Goal: Check status

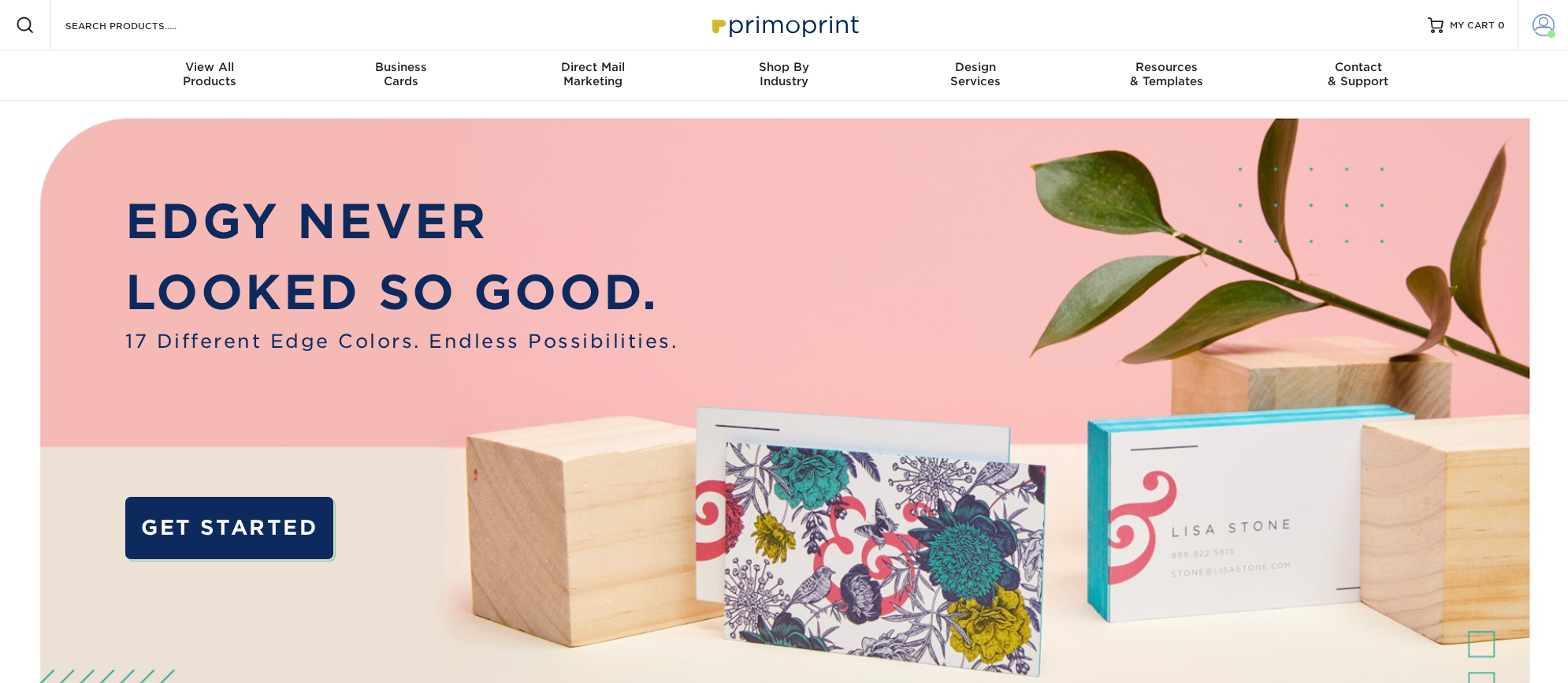
click at [1542, 25] on span at bounding box center [1543, 25] width 22 height 22
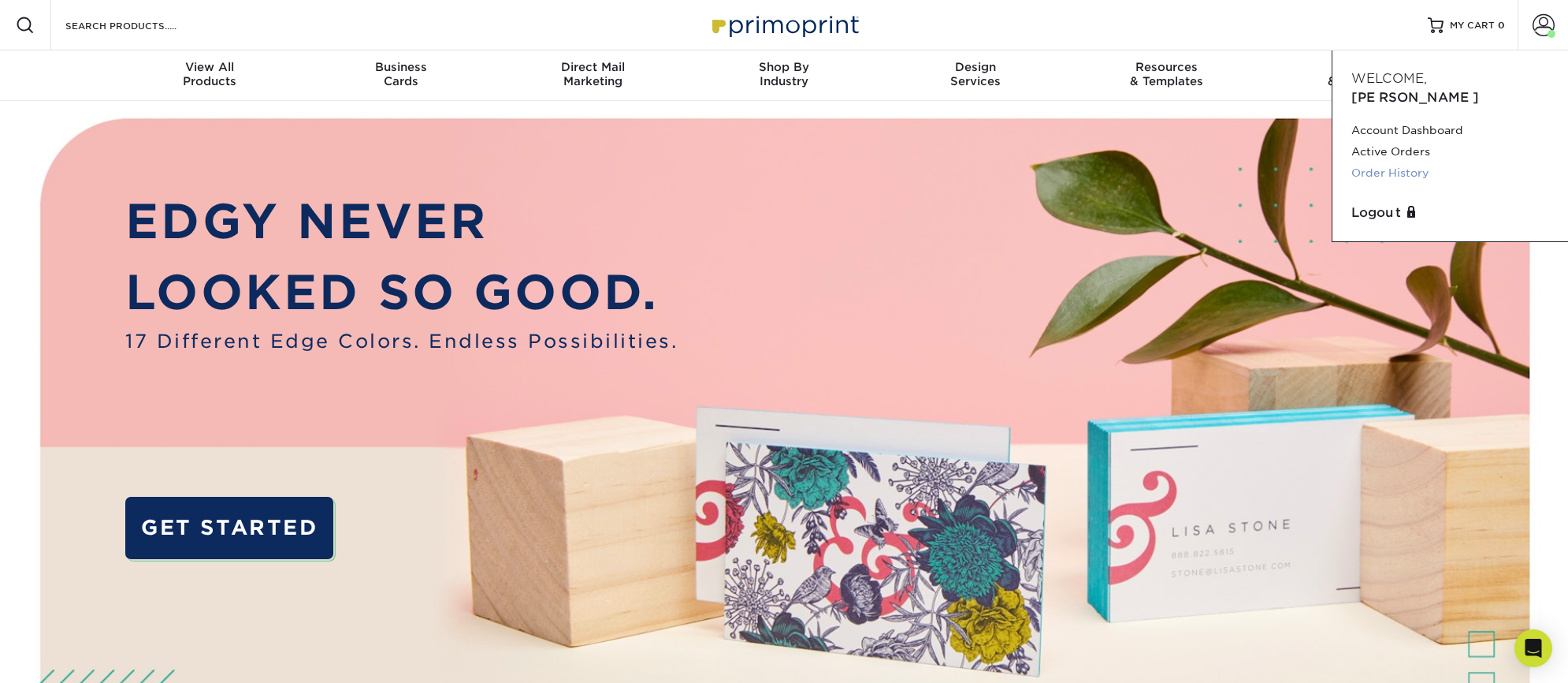
click at [1377, 163] on link "Order History" at bounding box center [1450, 173] width 198 height 22
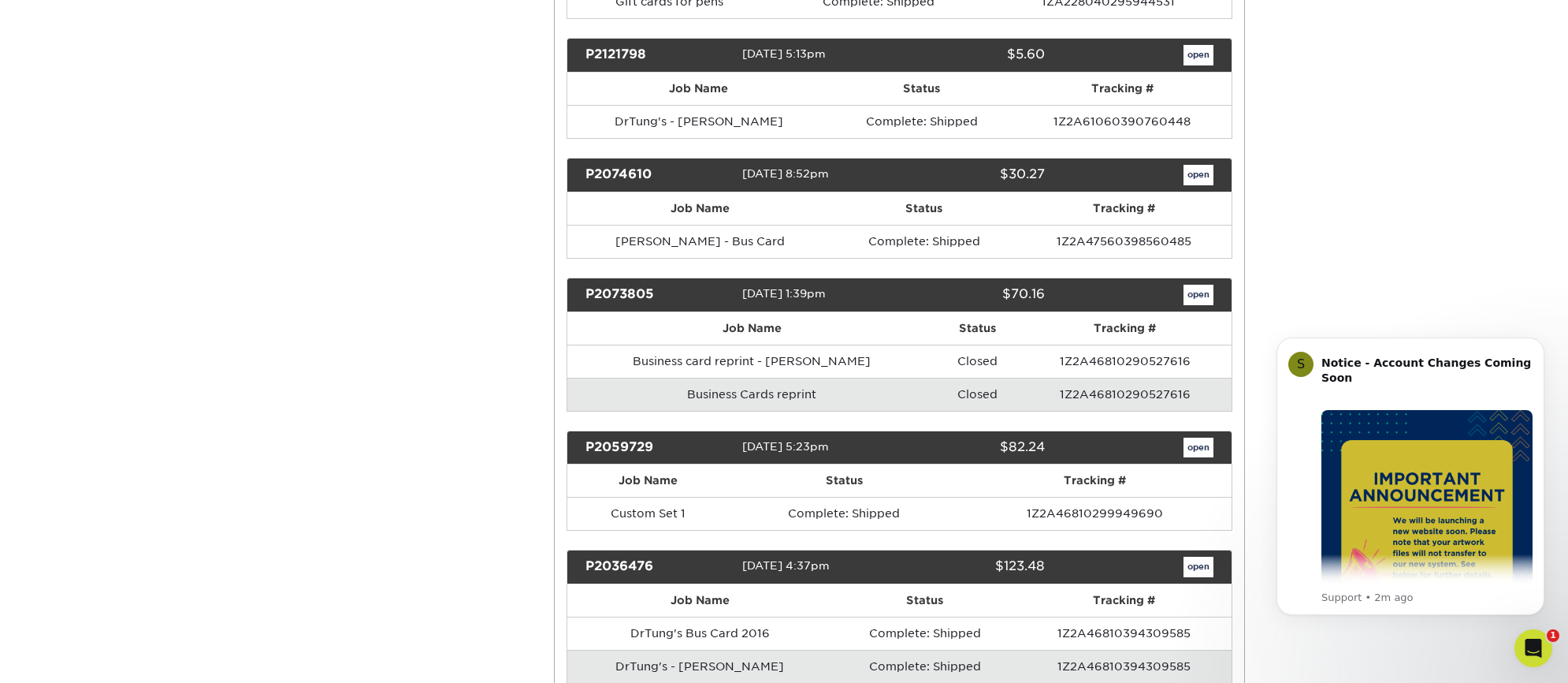
scroll to position [1366, 0]
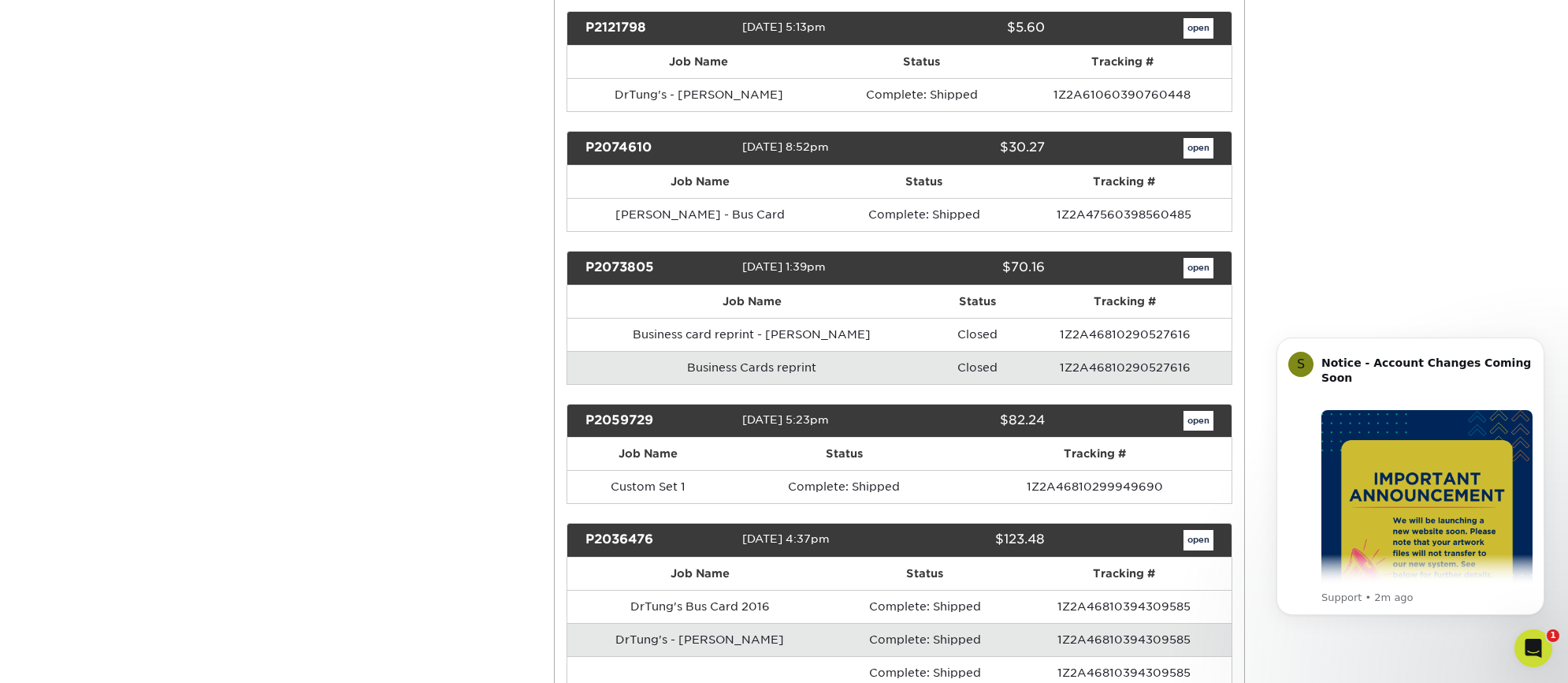
click at [1197, 412] on link "open" at bounding box center [1199, 421] width 30 height 21
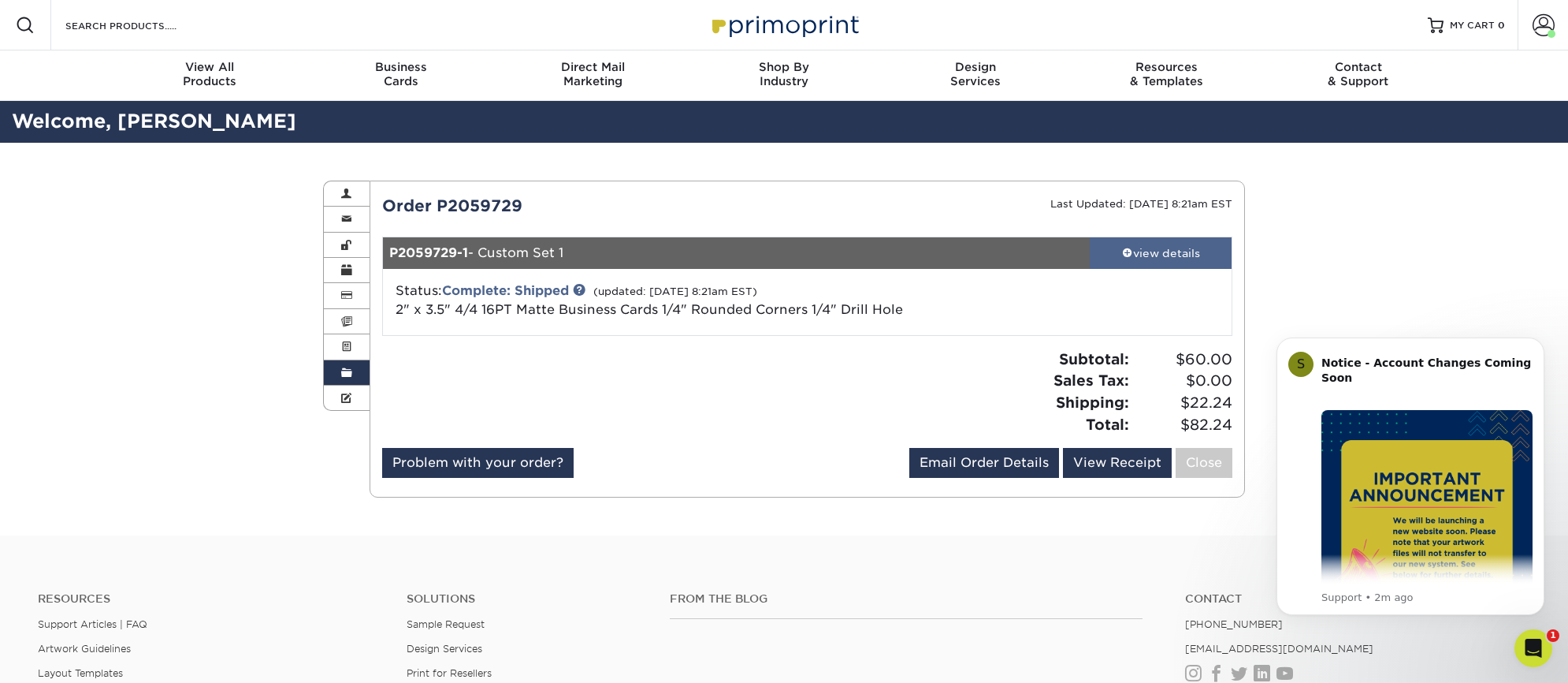
click at [1141, 250] on div "view details" at bounding box center [1161, 253] width 142 height 16
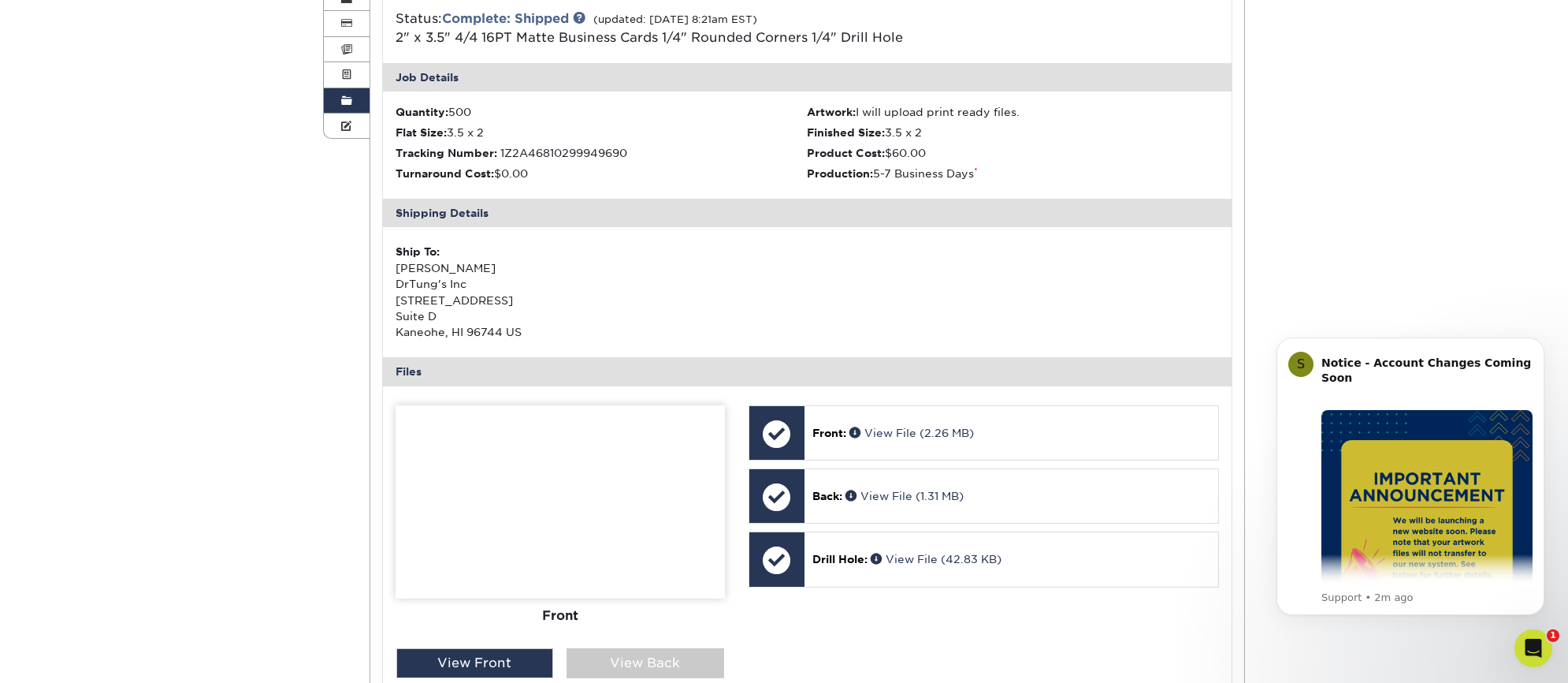
scroll to position [297, 0]
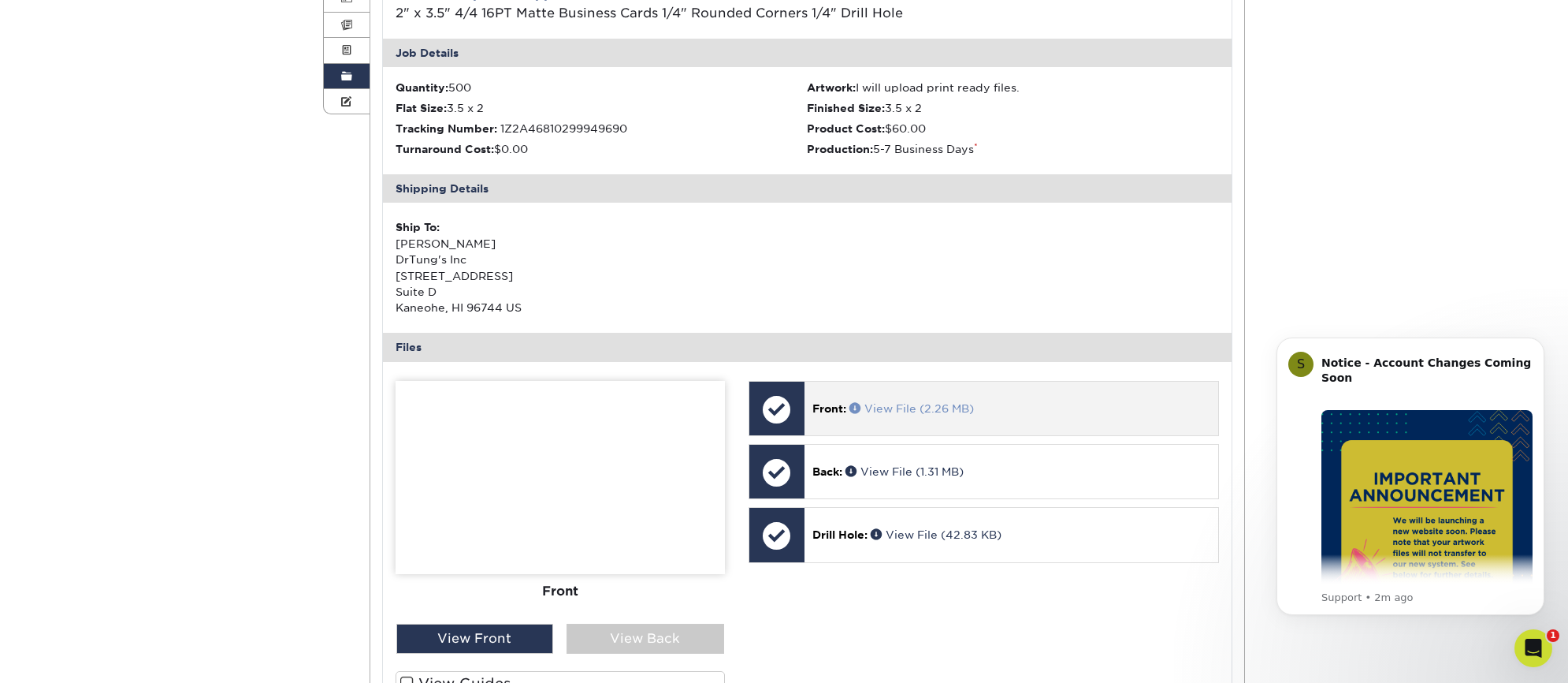
click at [889, 402] on link "View File (2.26 MB)" at bounding box center [912, 408] width 124 height 13
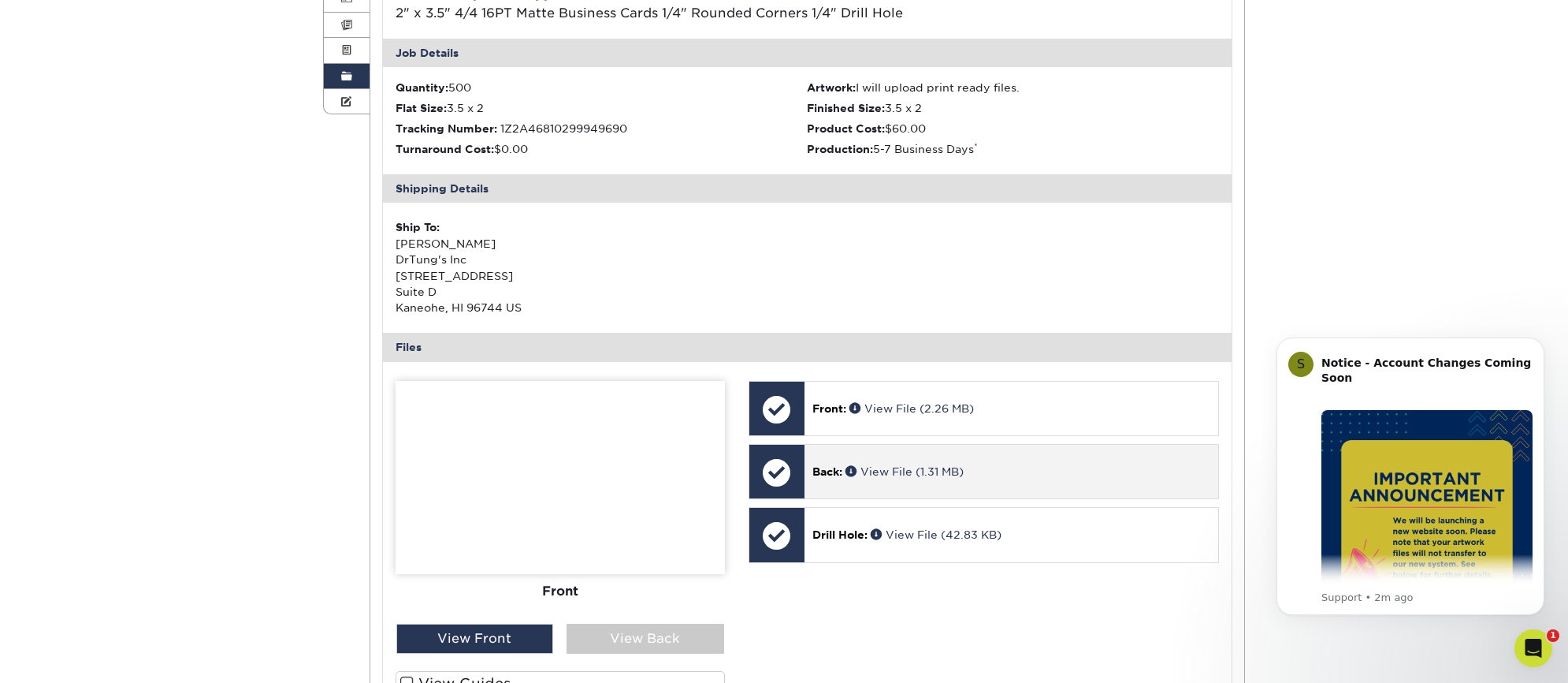
click at [826, 465] on span "Back:" at bounding box center [827, 471] width 30 height 13
click at [772, 463] on div at bounding box center [777, 472] width 55 height 55
click at [882, 465] on link "View File (1.31 MB)" at bounding box center [905, 471] width 118 height 13
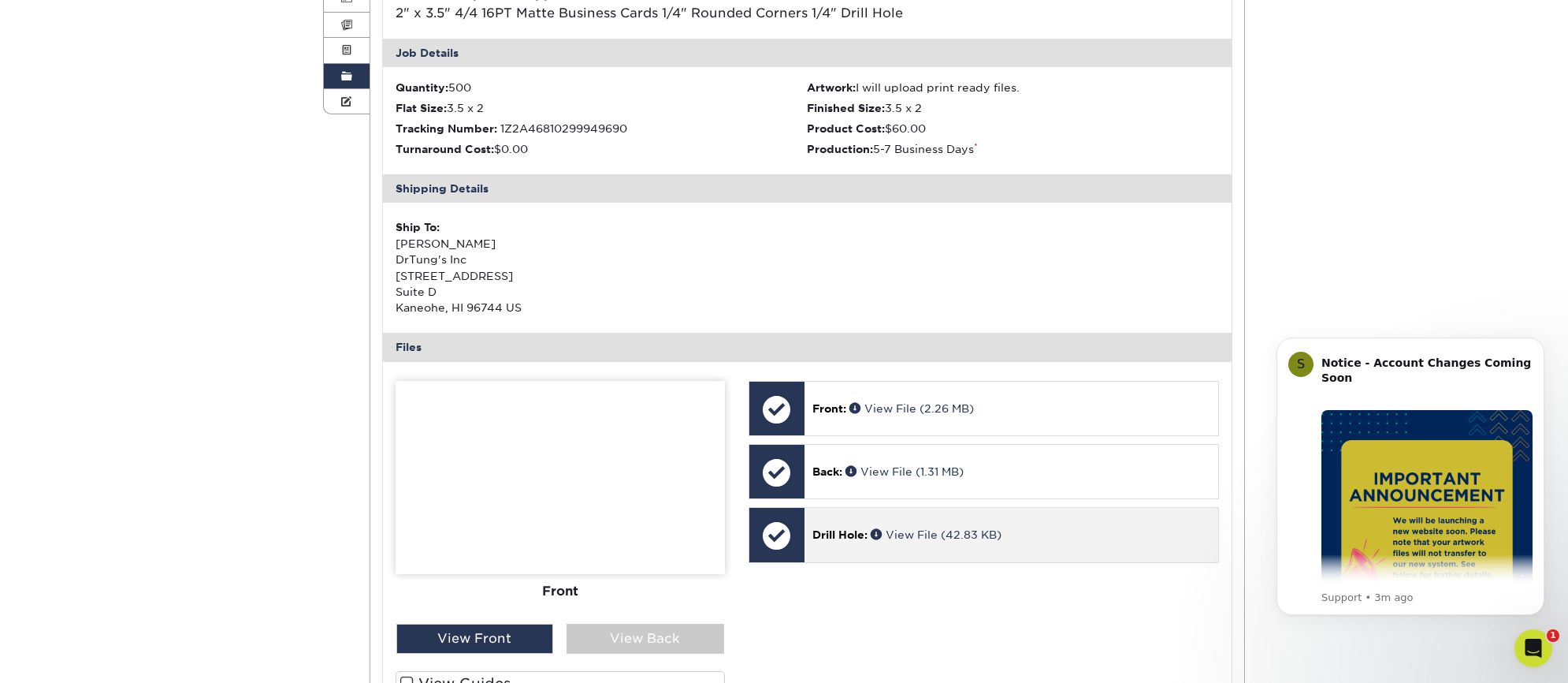
click at [851, 528] on span "Drill Hole:" at bounding box center [840, 534] width 55 height 13
click at [916, 528] on link "View File (42.83 KB)" at bounding box center [936, 534] width 131 height 13
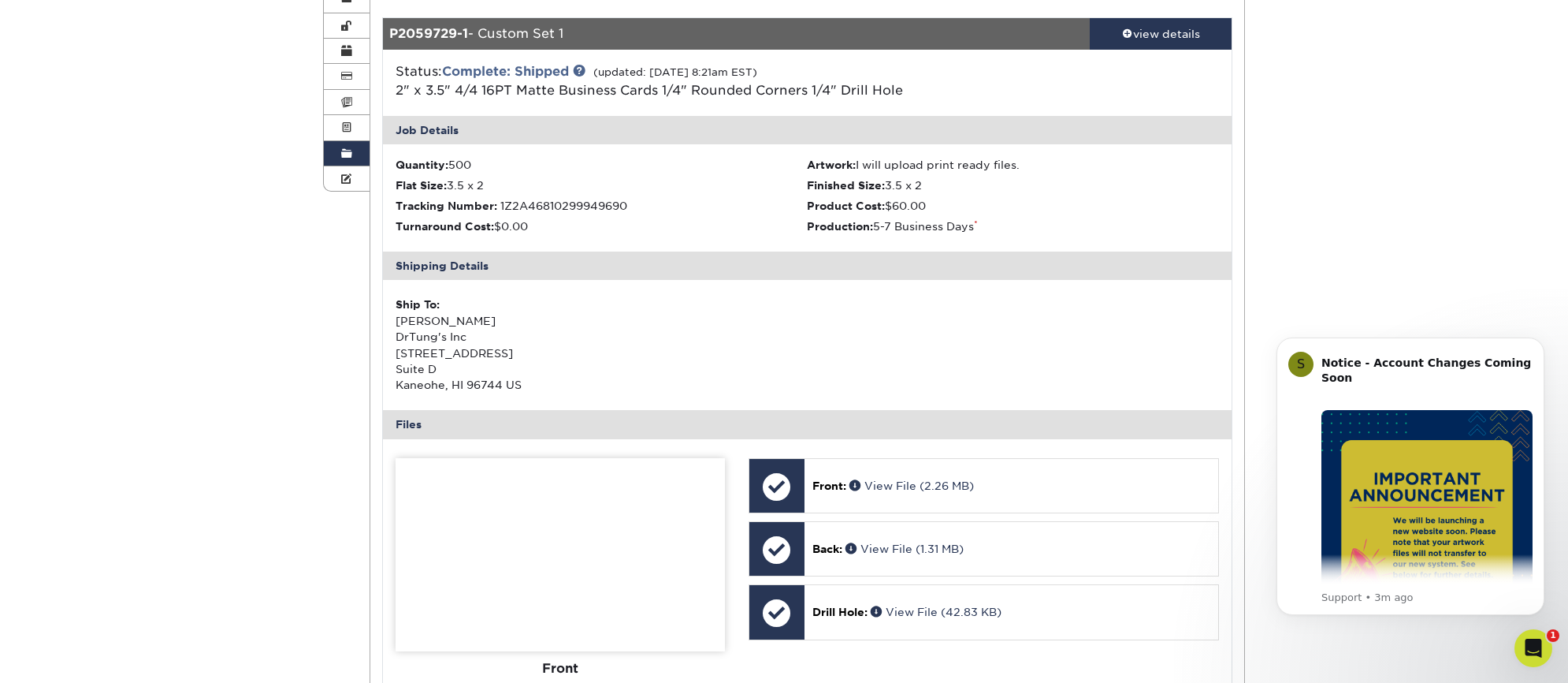
scroll to position [187, 0]
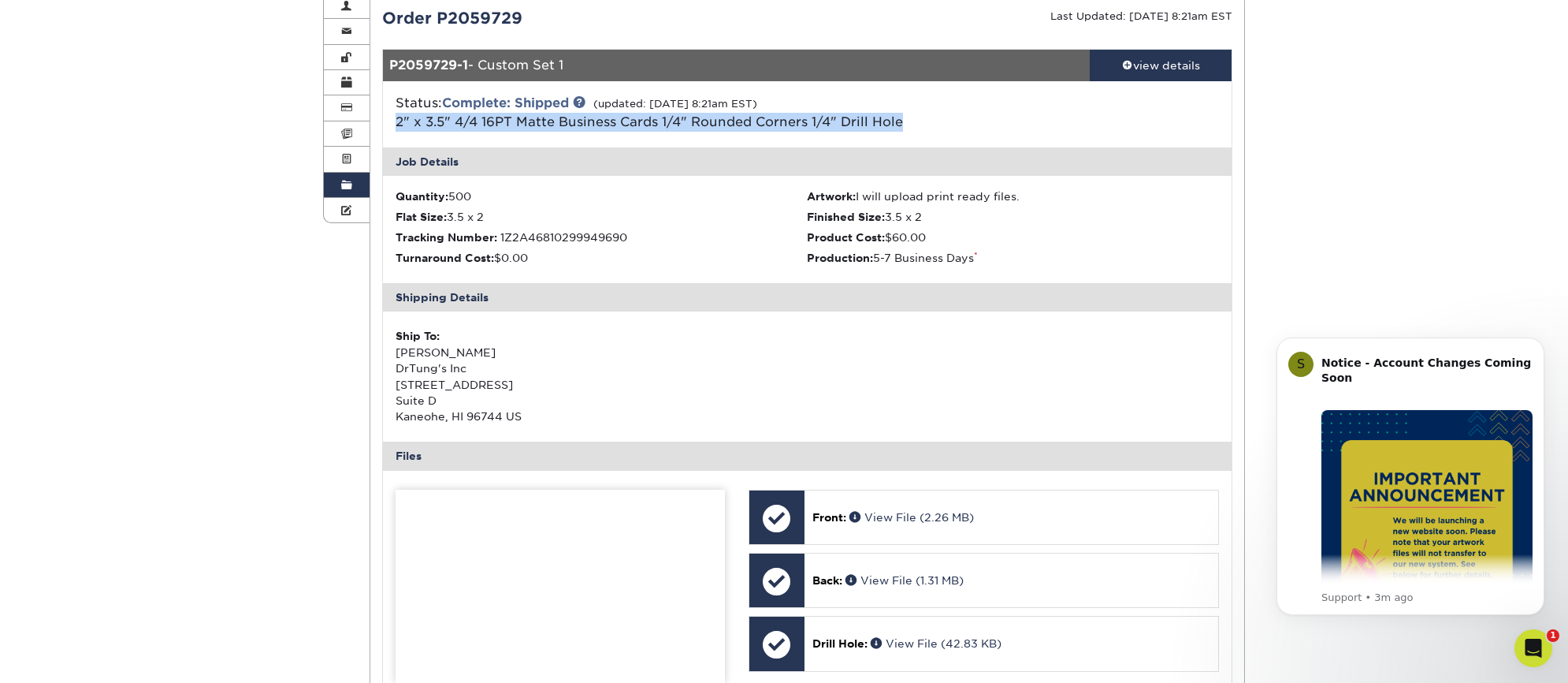
drag, startPoint x: 392, startPoint y: 120, endPoint x: 909, endPoint y: 127, distance: 517.0
click at [909, 127] on div "Status: Complete: Shipped (updated: [DATE] 8:21am EST) 2" x 3.5" 4/4 16PT Matte…" at bounding box center [667, 112] width 565 height 37
copy span "2" x 3.5" 4/4 16PT Matte Business Cards 1/4" Rounded Corners 1/4" Drill Hole"
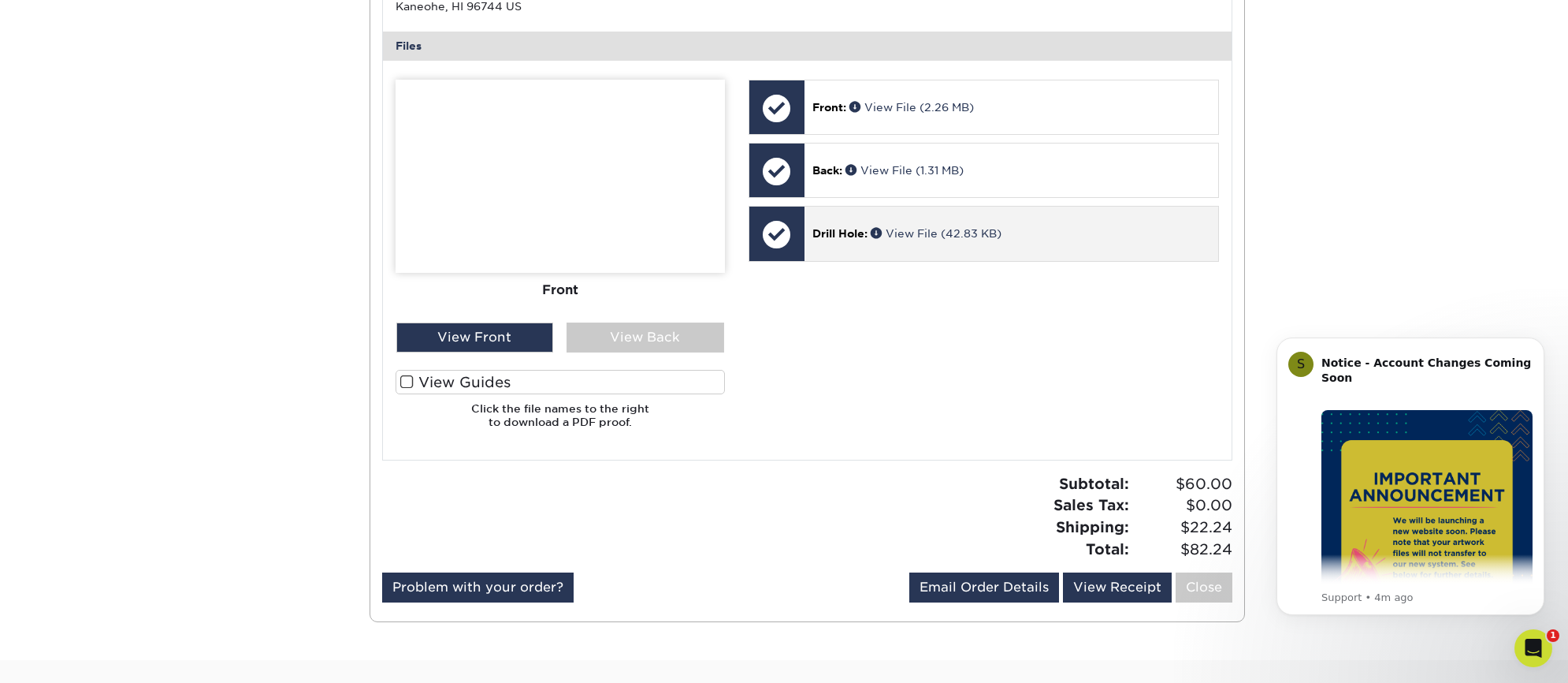
scroll to position [601, 0]
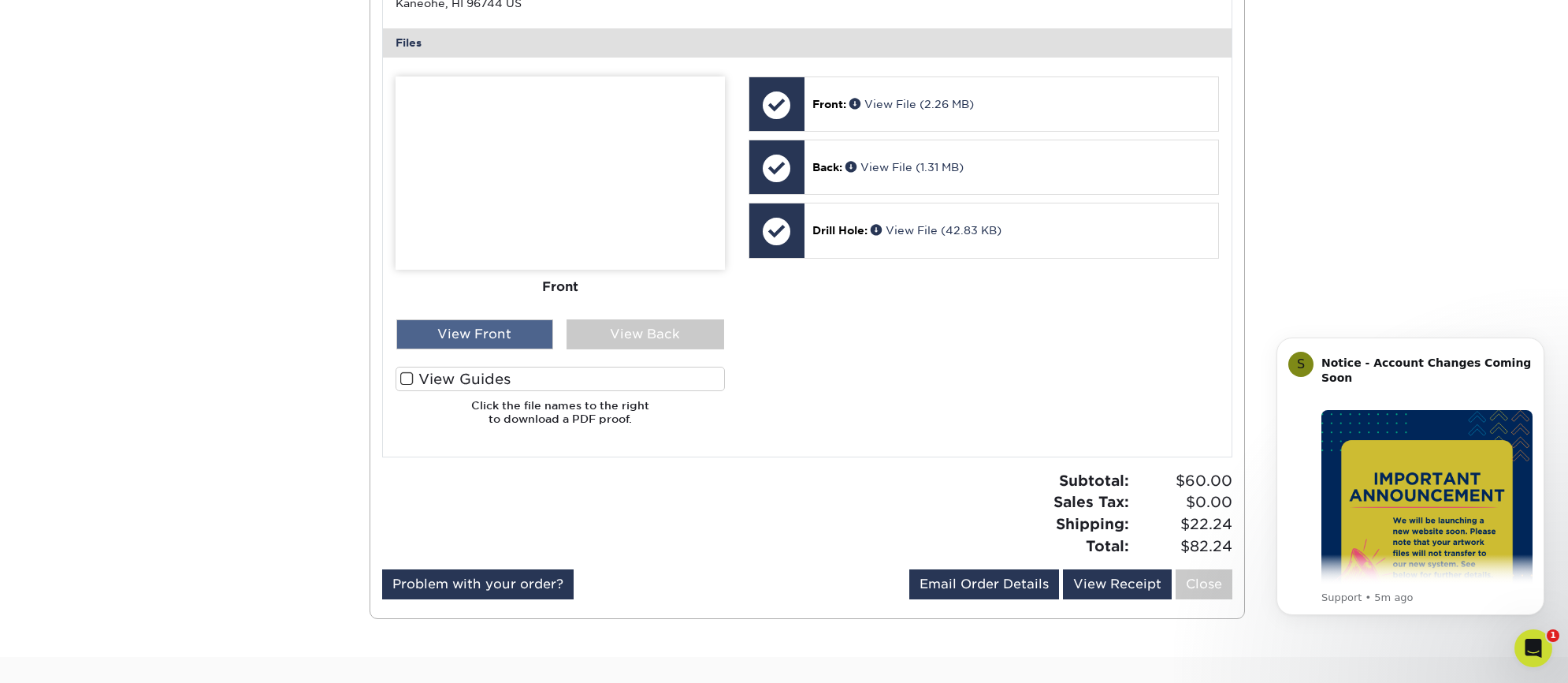
click at [490, 334] on div "View Front" at bounding box center [475, 334] width 158 height 30
click at [633, 328] on div "View Back" at bounding box center [645, 334] width 158 height 30
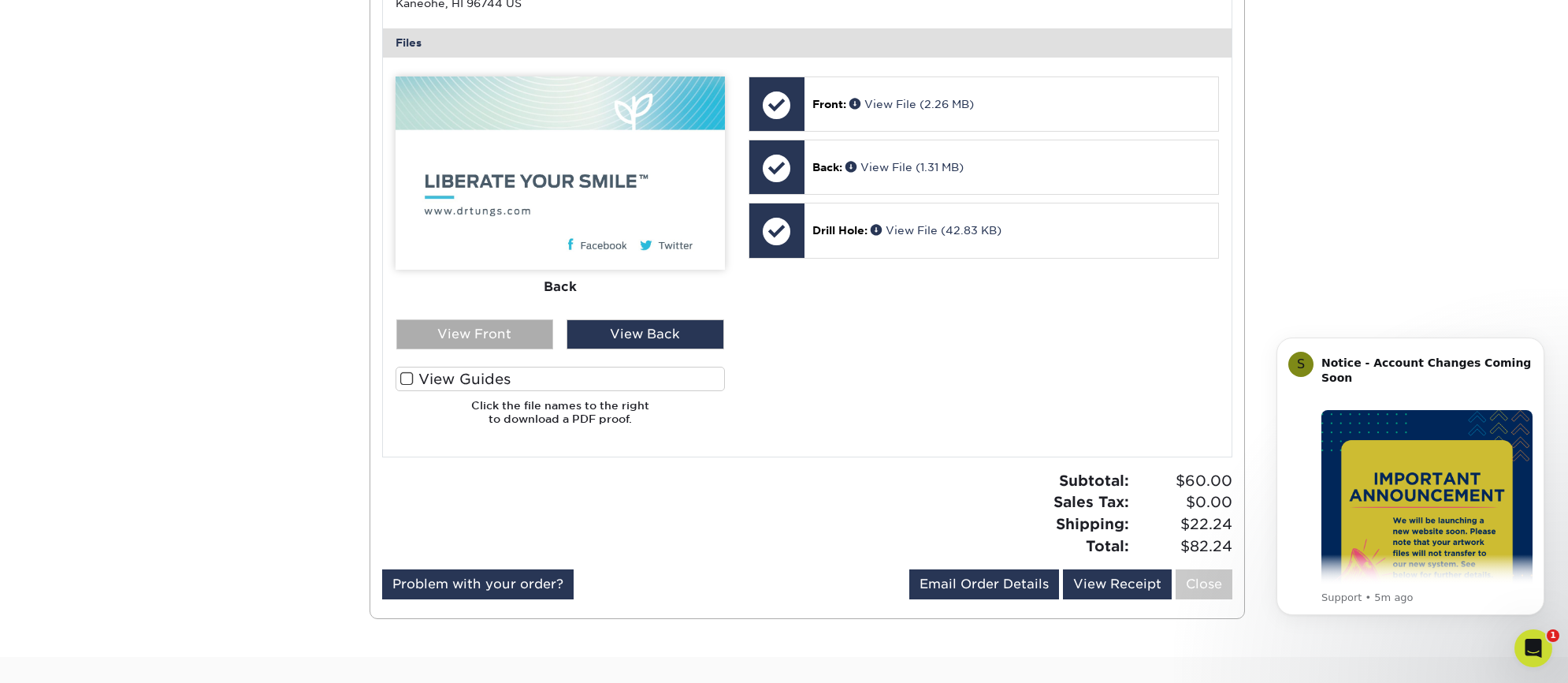
click at [483, 327] on div "View Front" at bounding box center [475, 334] width 158 height 30
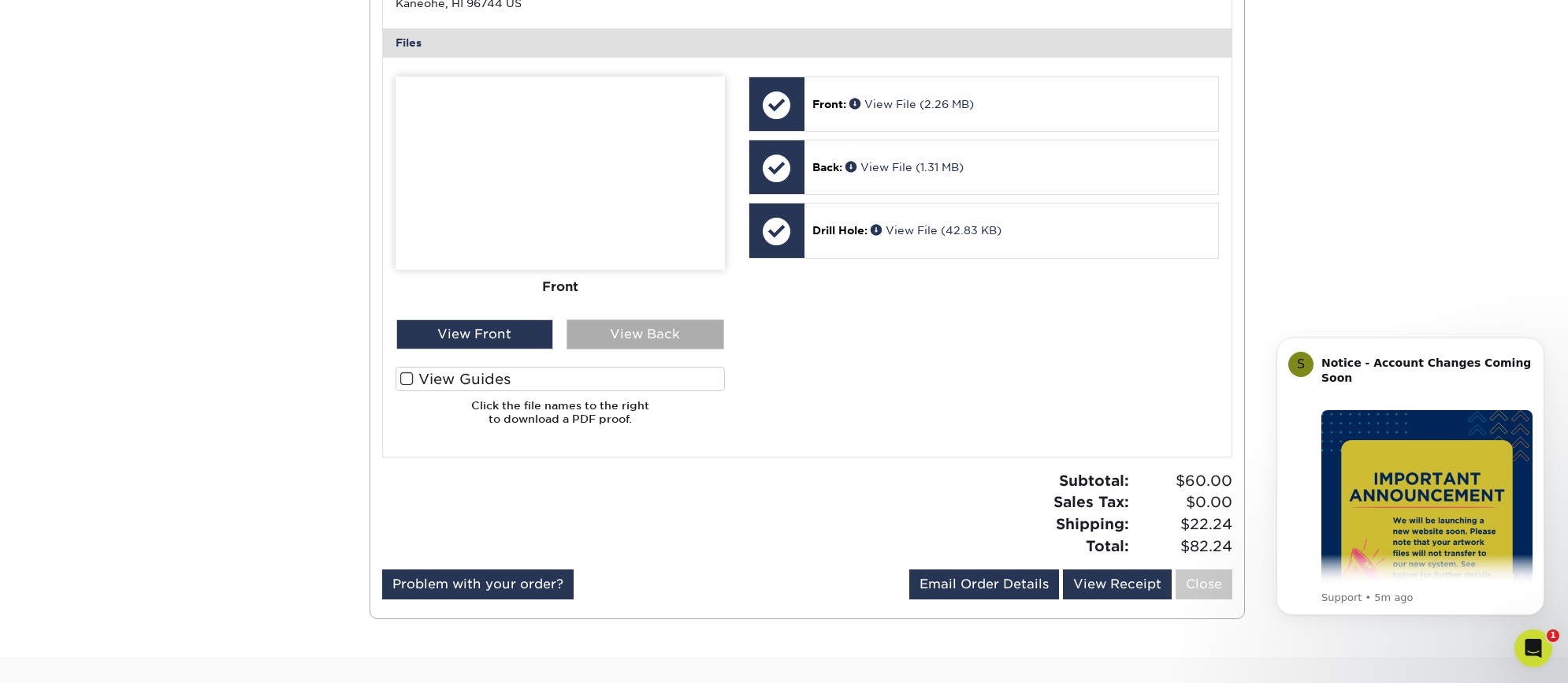
click at [645, 326] on div "View Back" at bounding box center [645, 334] width 158 height 30
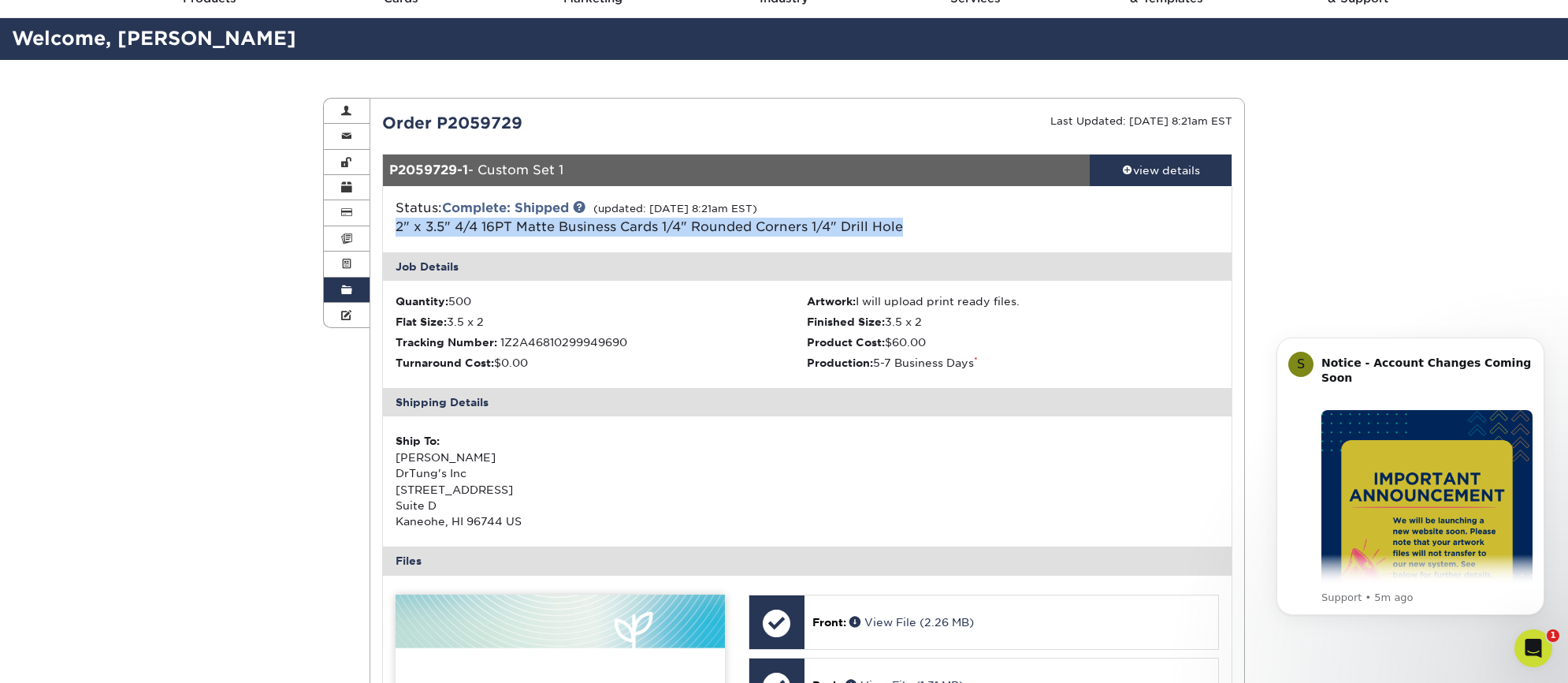
scroll to position [0, 0]
